Goal: Task Accomplishment & Management: Use online tool/utility

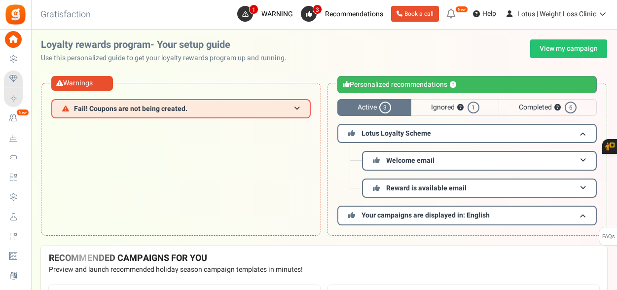
click at [24, 112] on link "Loyalty and Referral Program New" at bounding box center [15, 118] width 23 height 17
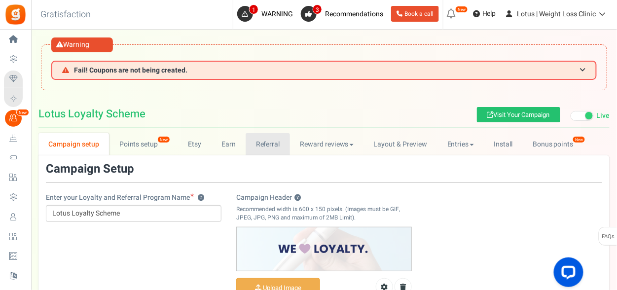
click at [275, 139] on link "Referral" at bounding box center [268, 144] width 44 height 22
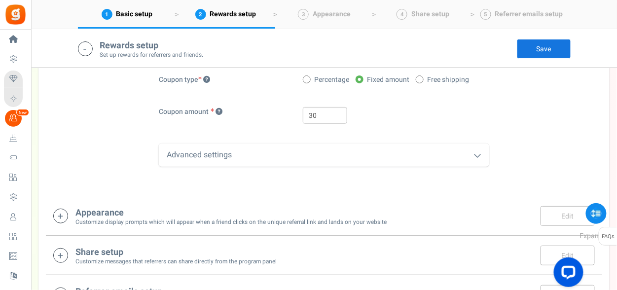
scroll to position [453, 0]
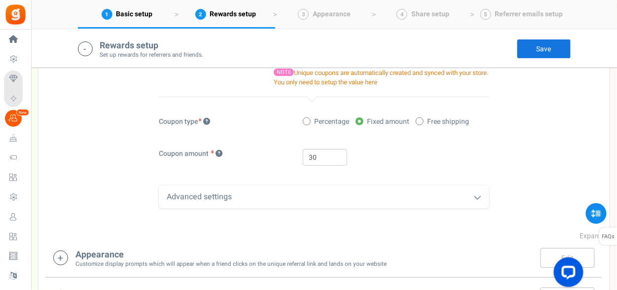
click at [475, 196] on icon at bounding box center [477, 197] width 8 height 8
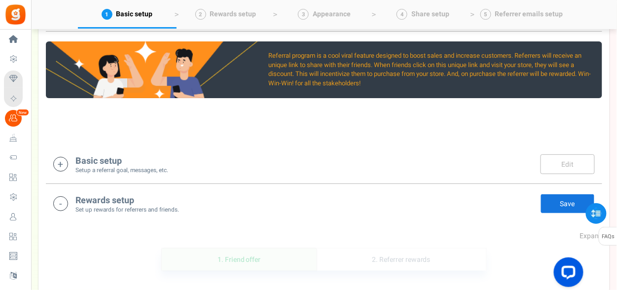
scroll to position [152, 0]
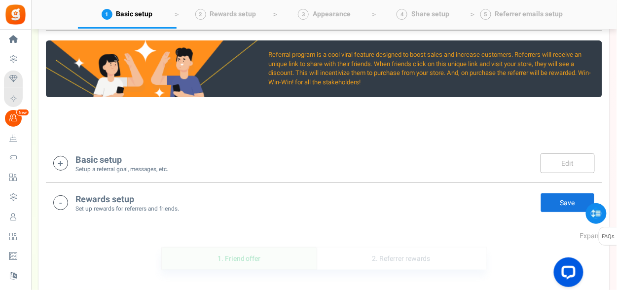
click at [383, 153] on div "Basic setup Setup a referral goal, messages, etc. Edit Save" at bounding box center [323, 163] width 541 height 20
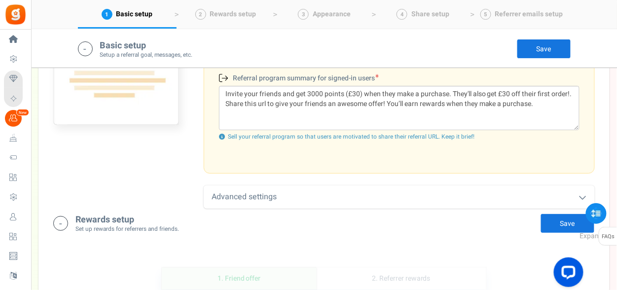
scroll to position [471, 0]
